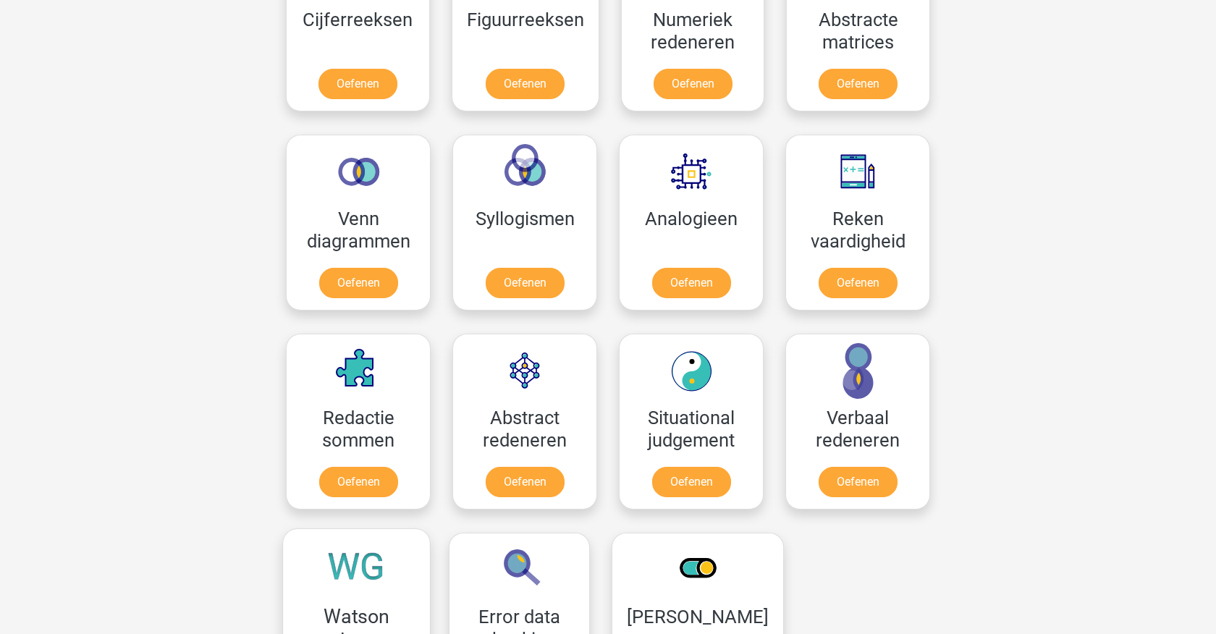
scroll to position [753, 0]
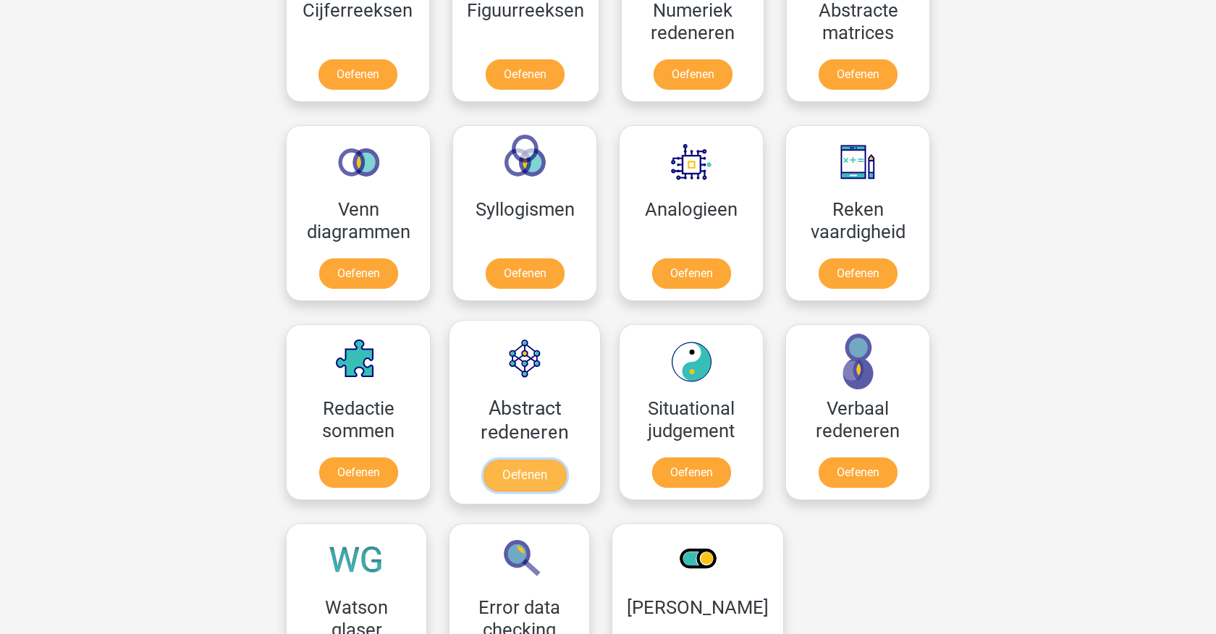
drag, startPoint x: 514, startPoint y: 468, endPoint x: 525, endPoint y: 479, distance: 16.4
click at [516, 468] on link "Oefenen" at bounding box center [524, 476] width 83 height 32
click at [154, 180] on div "Registreer Nederlands English" at bounding box center [608, 395] width 1216 height 2296
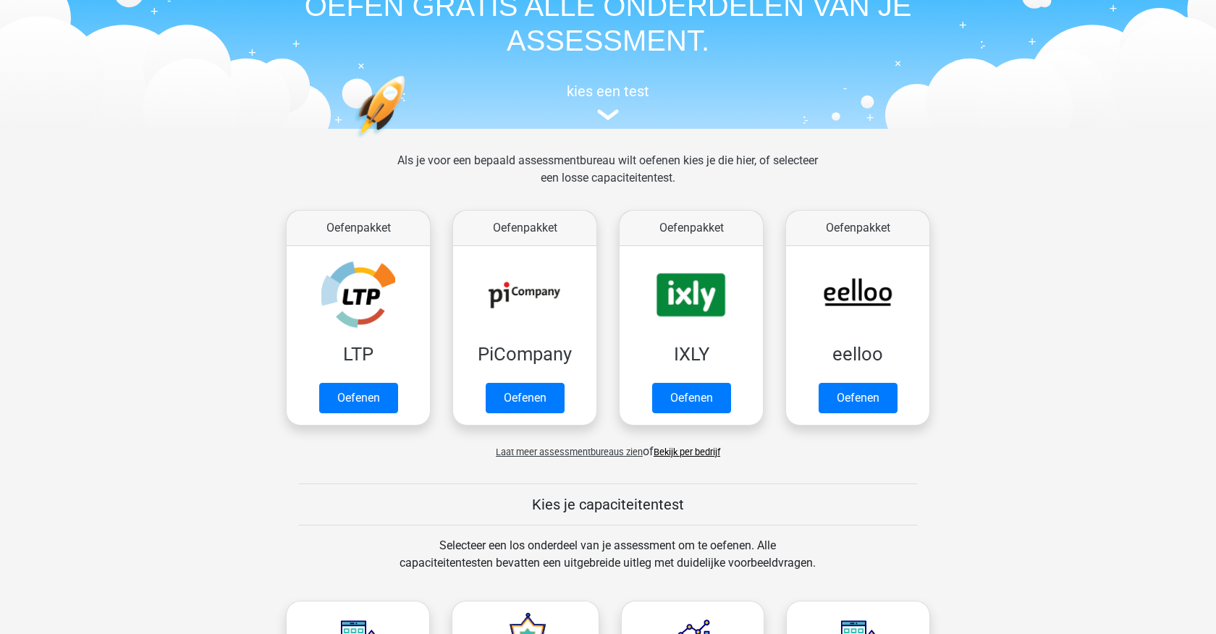
scroll to position [0, 0]
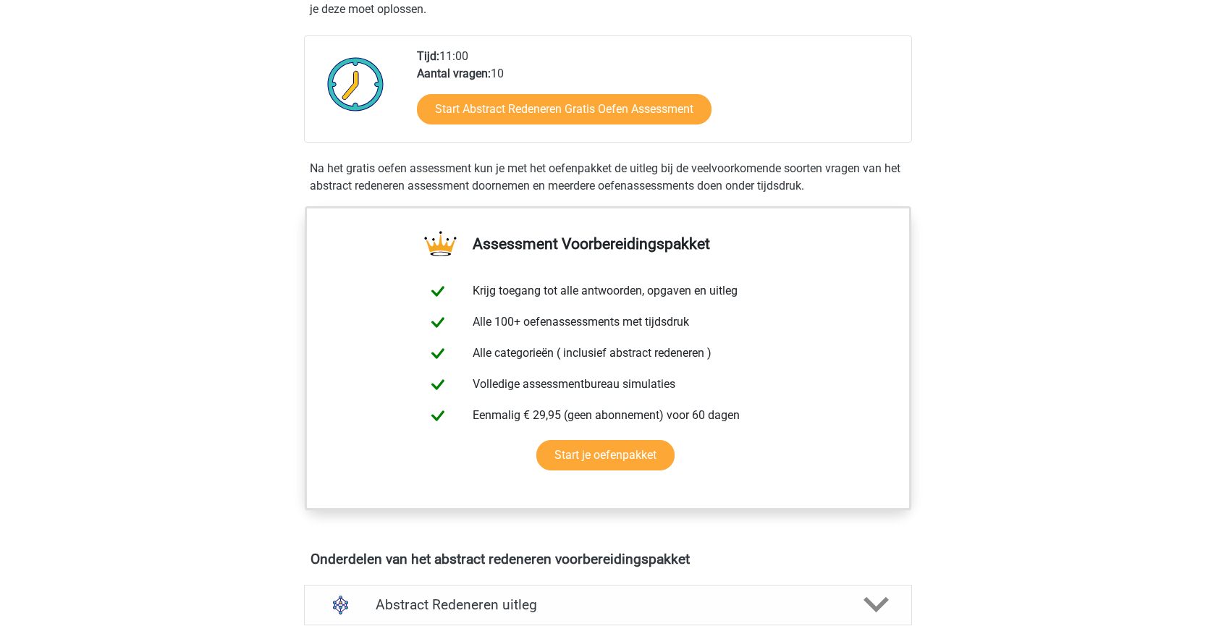
scroll to position [326, 0]
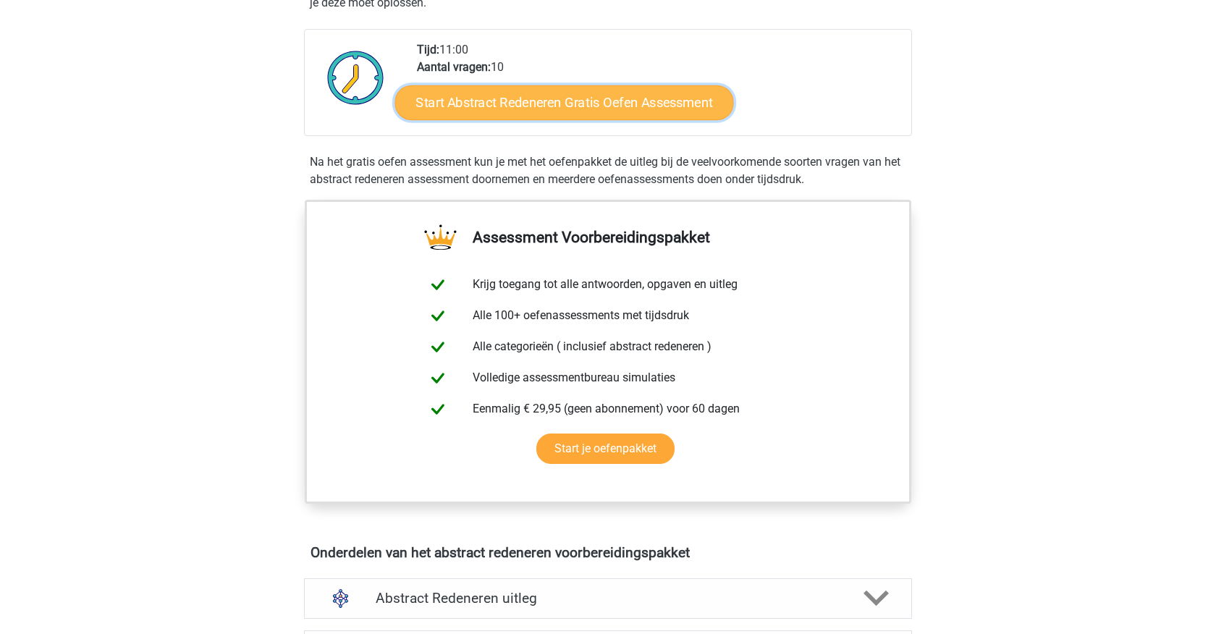
click at [586, 104] on link "Start Abstract Redeneren Gratis Oefen Assessment" at bounding box center [564, 102] width 339 height 35
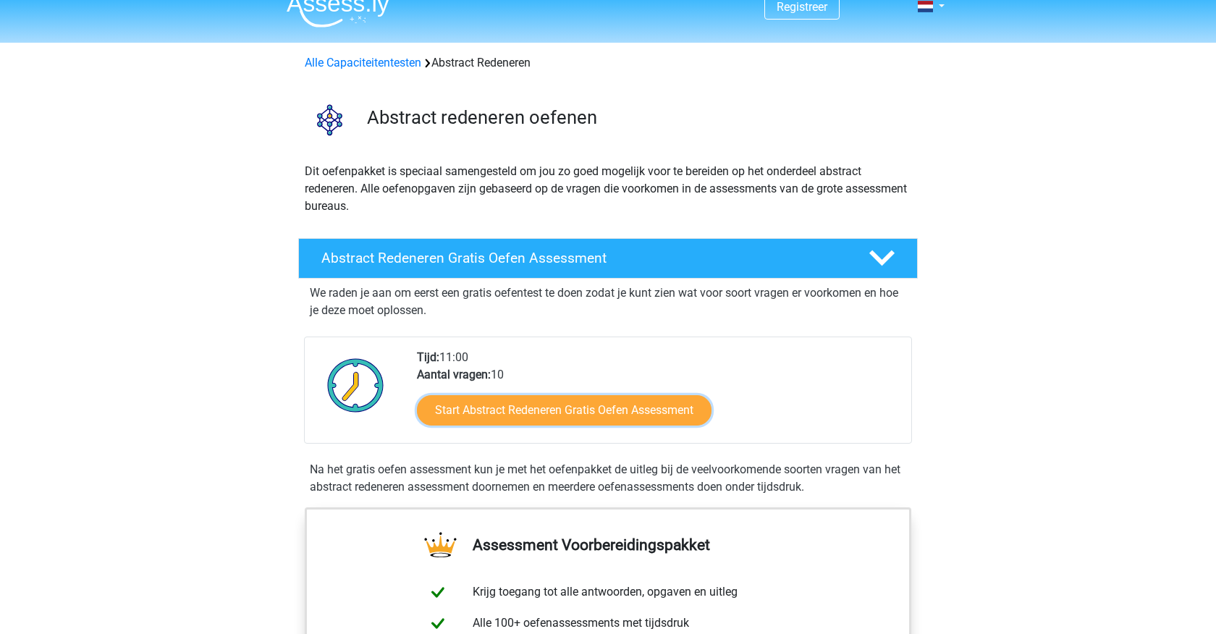
scroll to position [0, 0]
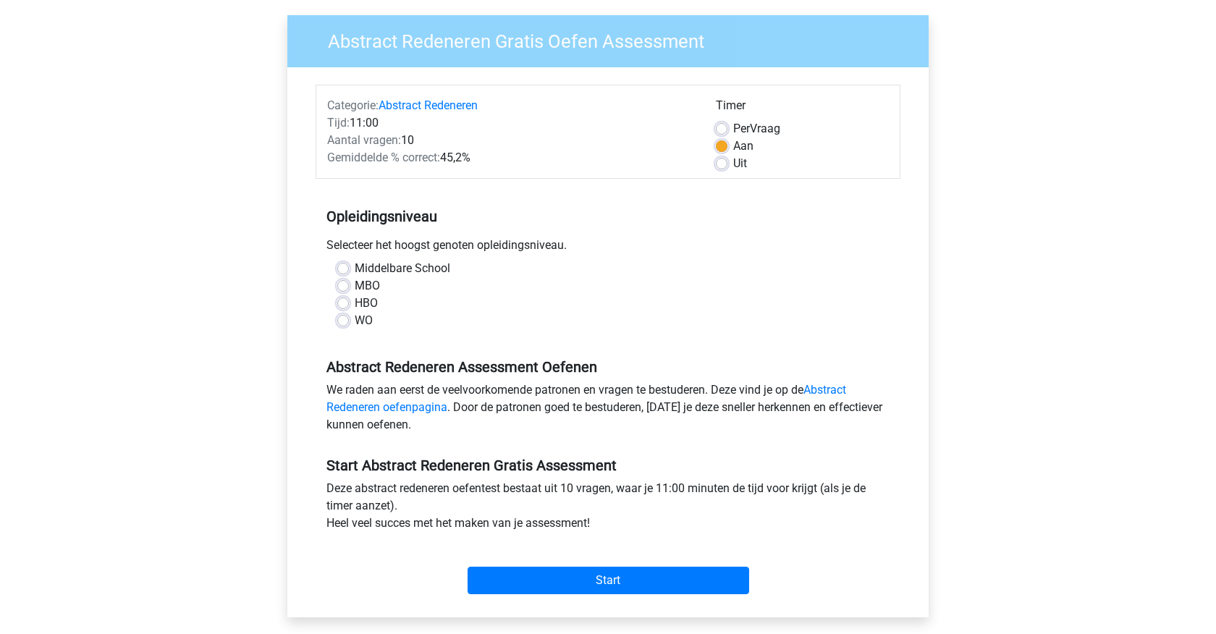
scroll to position [117, 0]
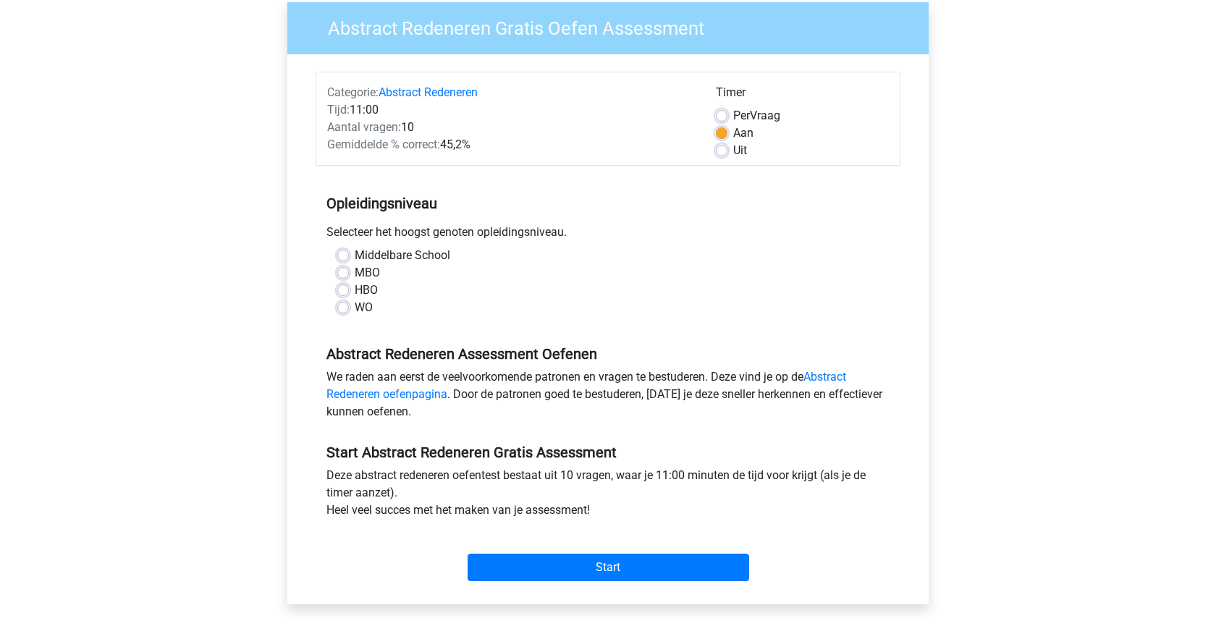
click at [355, 292] on label "HBO" at bounding box center [366, 290] width 23 height 17
click at [341, 292] on input "HBO" at bounding box center [343, 289] width 12 height 14
radio input "true"
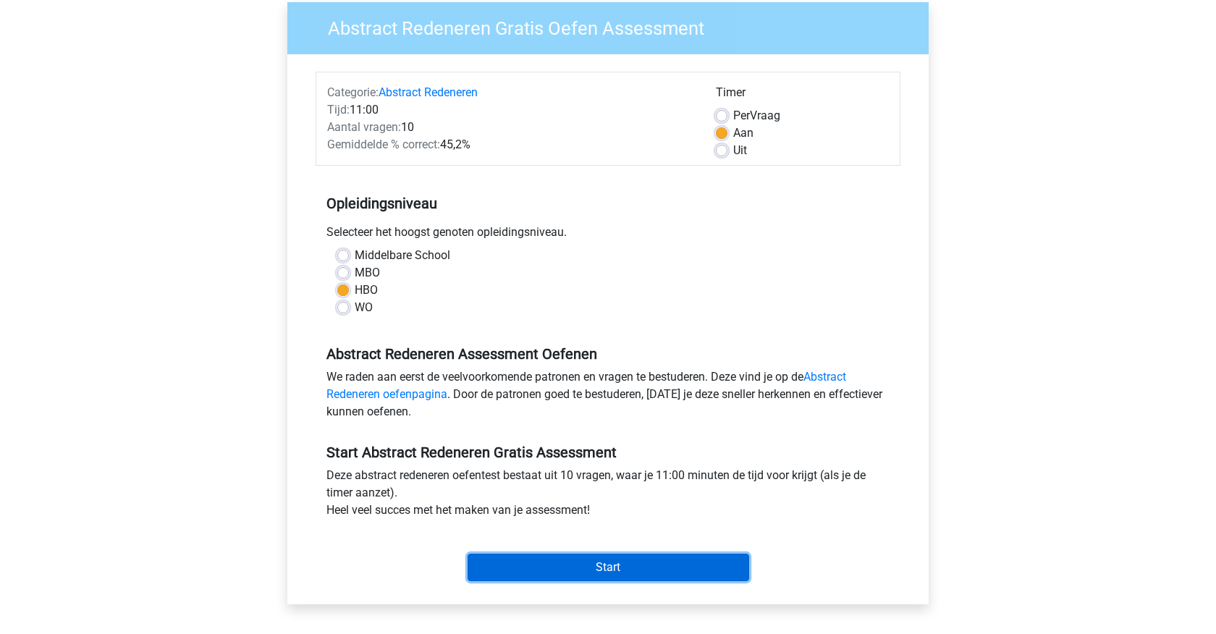
click at [634, 555] on input "Start" at bounding box center [609, 568] width 282 height 28
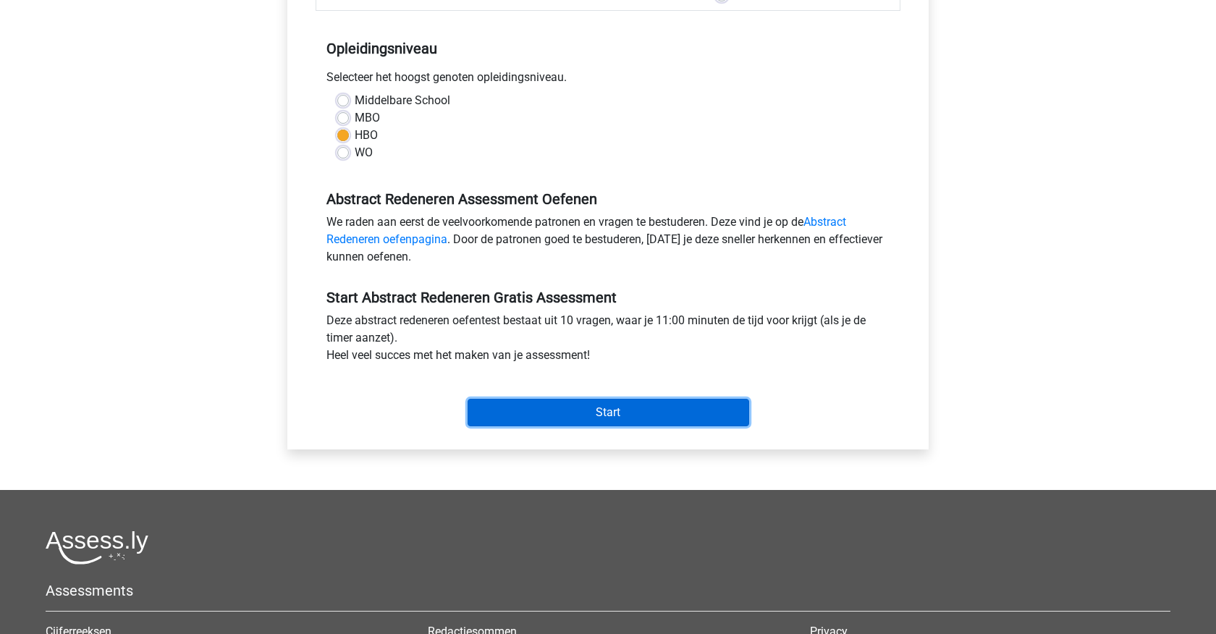
scroll to position [288, 0]
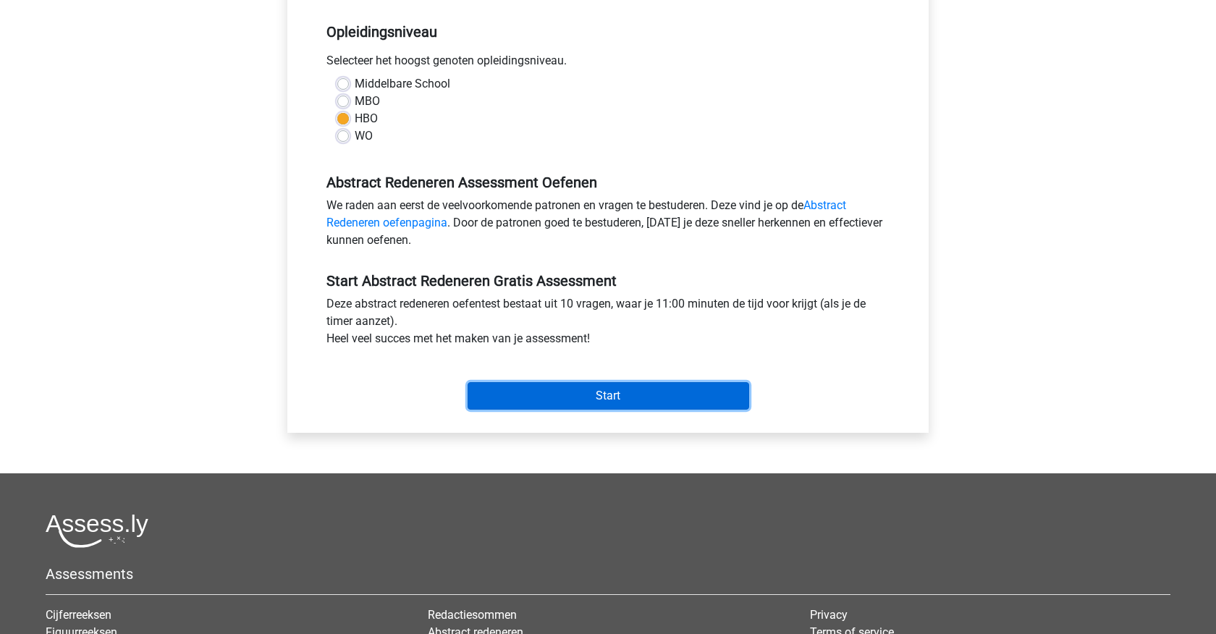
click at [585, 397] on input "Start" at bounding box center [609, 396] width 282 height 28
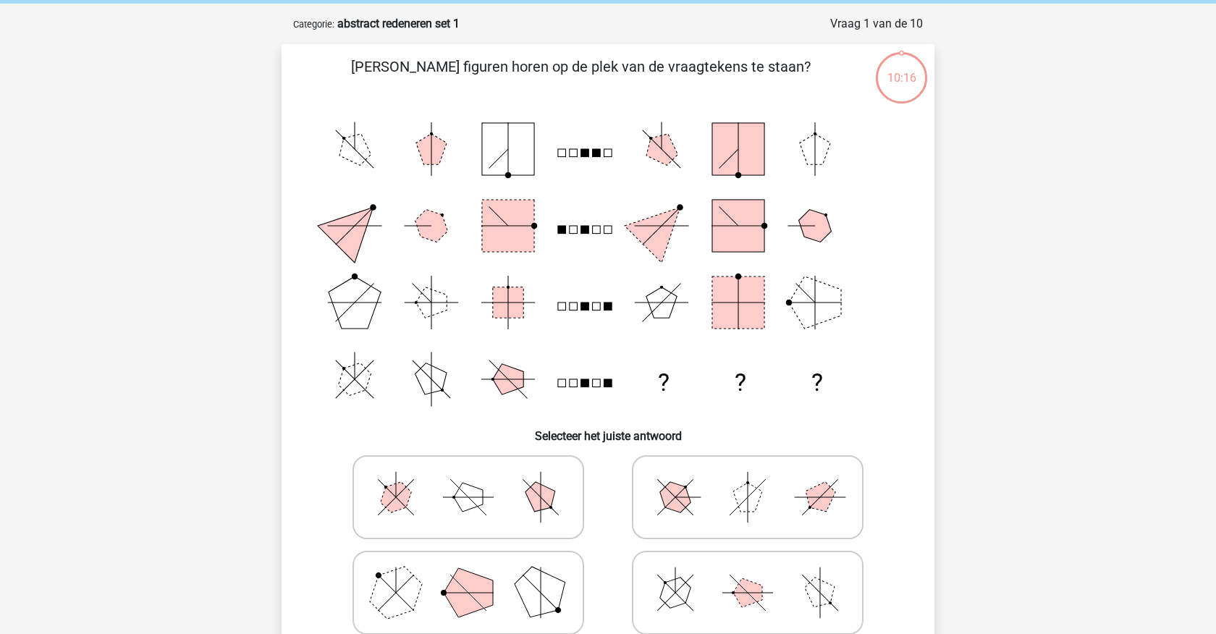
scroll to position [58, 0]
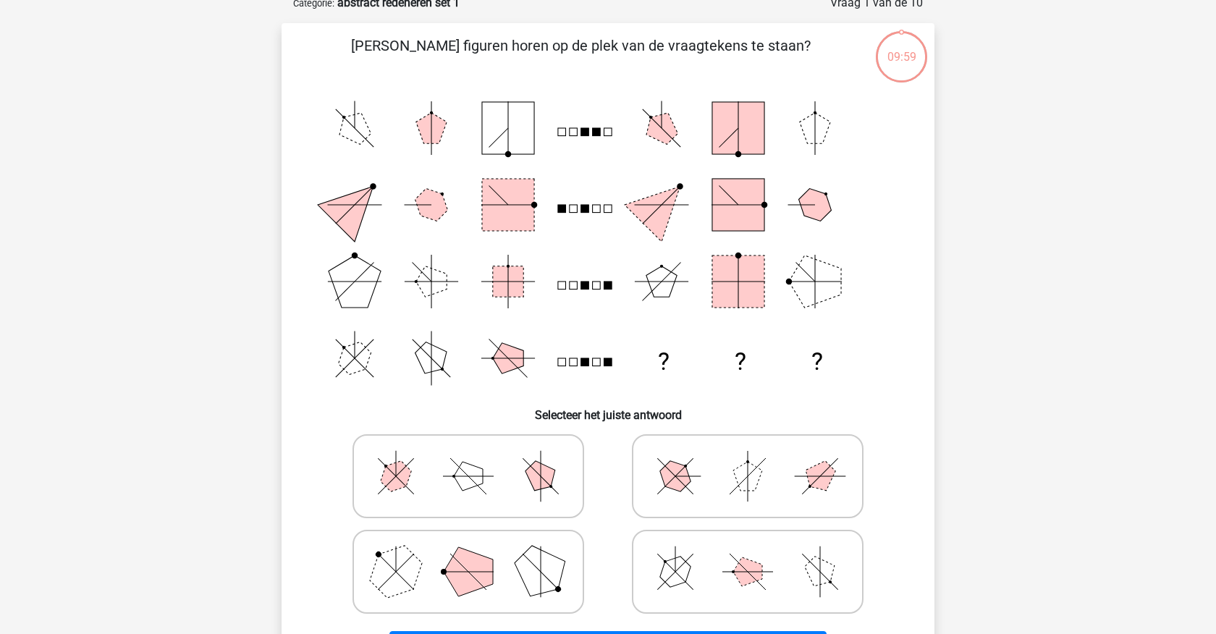
scroll to position [85, 0]
